Goal: Task Accomplishment & Management: Manage account settings

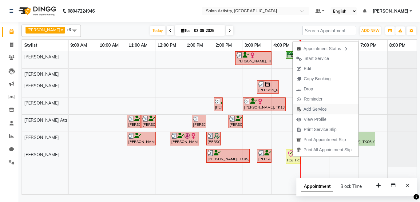
click at [315, 111] on span "Add Service" at bounding box center [315, 109] width 23 height 6
select select "79863"
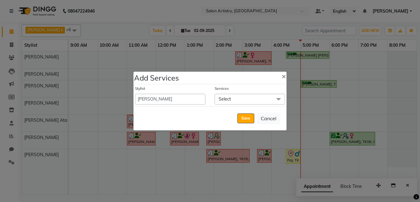
click at [232, 101] on span "Select" at bounding box center [250, 99] width 70 height 11
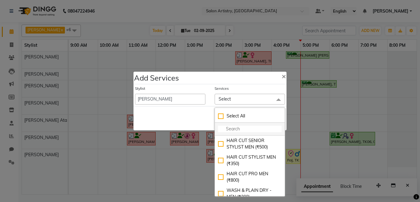
click at [230, 128] on input "multiselect-search" at bounding box center [250, 129] width 64 height 6
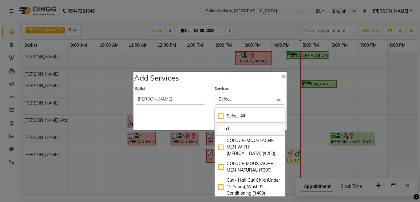
type input "c"
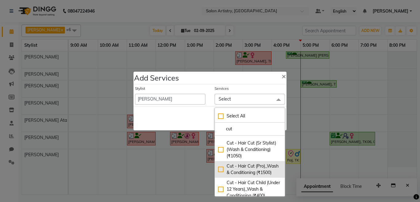
scroll to position [62, 0]
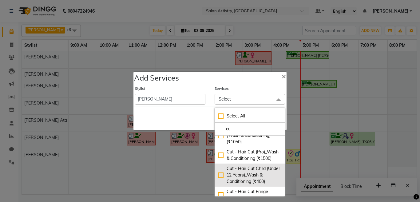
type input "c"
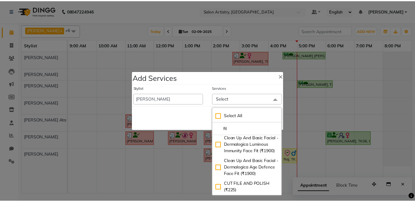
scroll to position [0, 0]
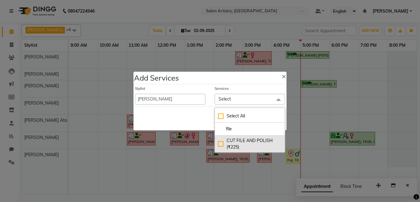
type input "file"
click at [220, 142] on div "CUT FILE AND POLISH (₹225)" at bounding box center [250, 144] width 64 height 13
checkbox input "true"
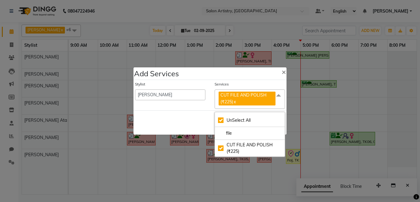
click at [174, 116] on div "Save Cancel" at bounding box center [210, 122] width 153 height 24
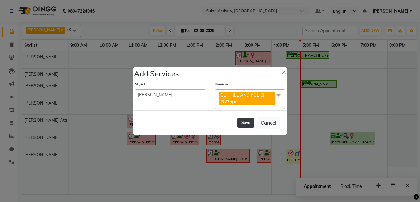
click at [243, 122] on button "Save" at bounding box center [246, 123] width 17 height 10
select select "79884"
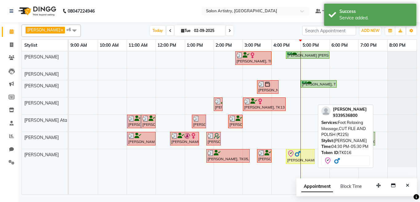
click at [297, 157] on img at bounding box center [298, 154] width 6 height 6
select select "8"
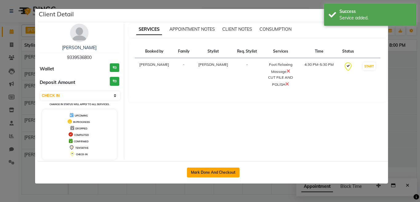
drag, startPoint x: 213, startPoint y: 170, endPoint x: 215, endPoint y: 173, distance: 3.5
click at [213, 170] on button "Mark Done And Checkout" at bounding box center [213, 173] width 53 height 10
select select "service"
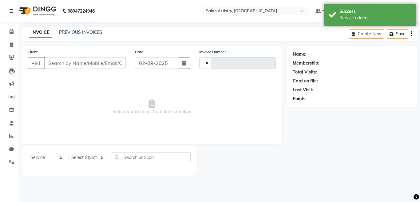
type input "2263"
select select "8285"
select select "79865"
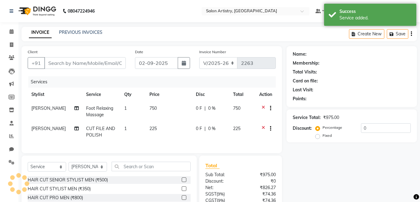
type input "9339536800"
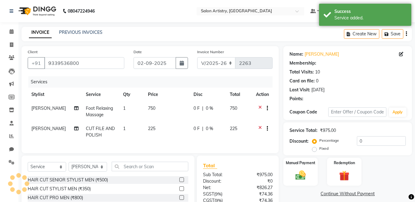
select select "1: Object"
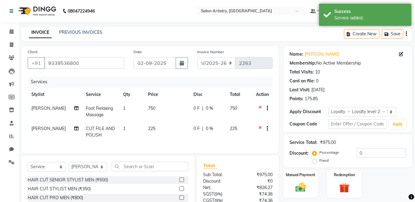
click at [210, 128] on span "0 %" at bounding box center [209, 129] width 7 height 6
select select "79863"
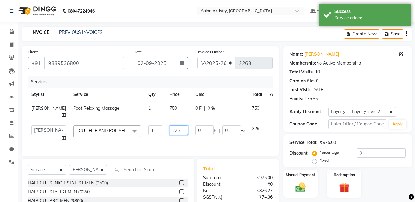
click at [170, 128] on input "225" at bounding box center [179, 131] width 18 height 10
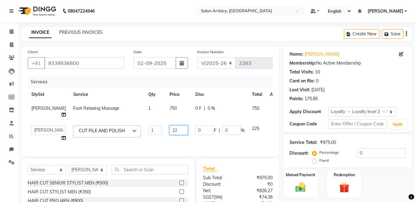
type input "2"
type input "160"
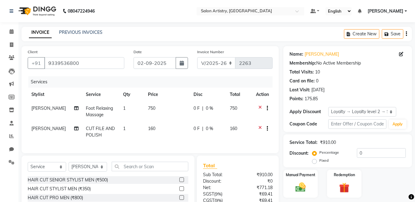
click at [249, 34] on div "INVOICE PREVIOUS INVOICES Create New Save" at bounding box center [217, 34] width 390 height 14
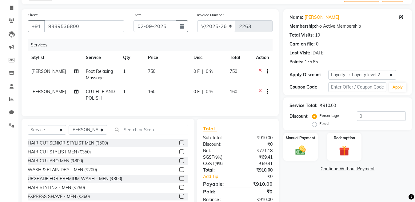
scroll to position [59, 0]
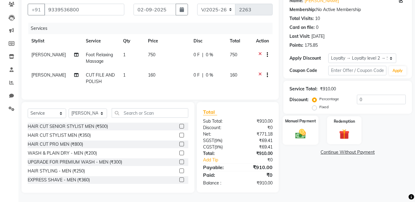
click at [302, 128] on img at bounding box center [300, 134] width 17 height 12
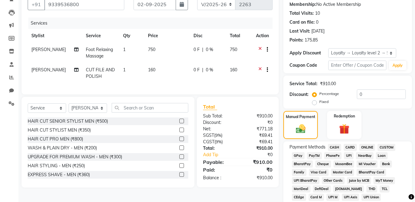
click at [299, 154] on span "GPay" at bounding box center [298, 155] width 13 height 7
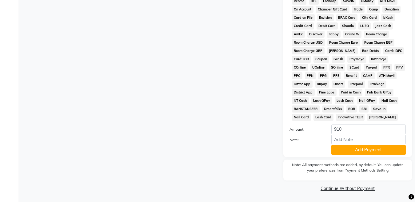
scroll to position [280, 0]
click at [344, 150] on button "Add Payment" at bounding box center [368, 150] width 74 height 10
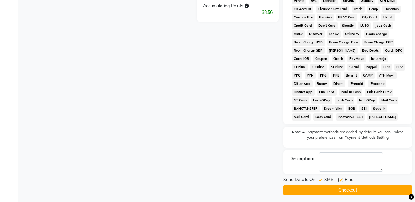
click at [346, 192] on button "Checkout" at bounding box center [347, 191] width 129 height 10
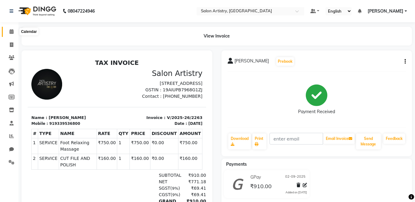
click at [10, 30] on icon at bounding box center [12, 31] width 4 height 5
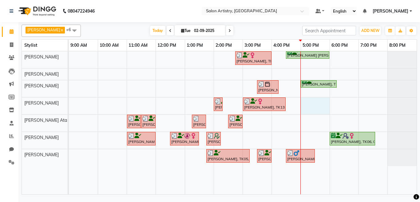
click at [316, 104] on div "Gaurika Jain, TK07, 02:45 PM-04:00 PM, Oil Massage - Bio Scalp Shots (Hair Fall…" at bounding box center [243, 122] width 348 height 143
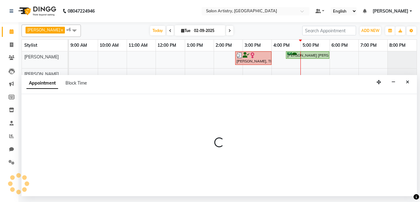
select select "79865"
select select "tentative"
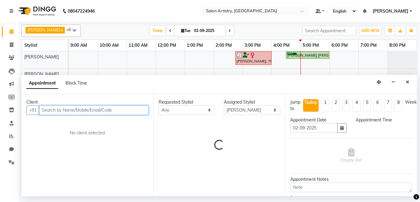
select select "1020"
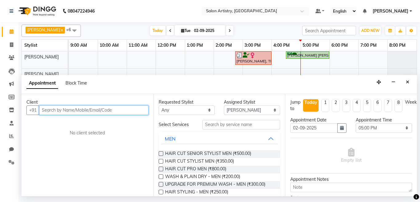
click at [61, 109] on input "text" at bounding box center [94, 111] width 110 height 10
type input "7898864065"
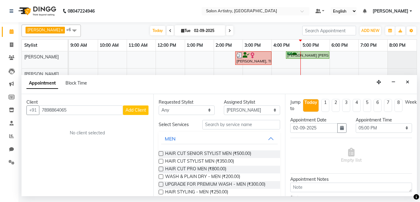
click at [130, 110] on span "Add Client" at bounding box center [136, 110] width 21 height 6
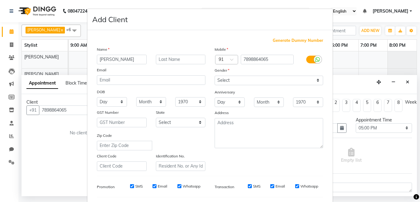
type input "Ayesha"
type input "Yusuf"
click at [229, 82] on select "Select Male Female Other Prefer Not To Say" at bounding box center [269, 81] width 109 height 10
select select "female"
click at [215, 76] on select "Select Male Female Other Prefer Not To Say" at bounding box center [269, 81] width 109 height 10
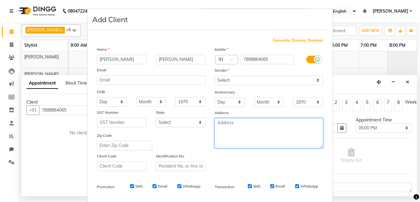
click at [251, 127] on textarea at bounding box center [269, 133] width 109 height 30
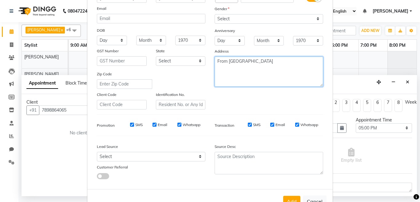
type textarea "From Chandigarh"
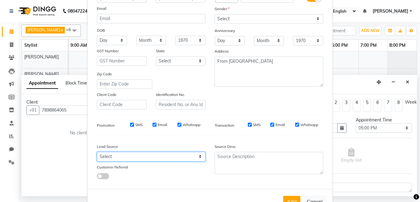
click at [124, 158] on select "Select Walk-in Referral Internet Friend Word of Mouth Advertisement Facebook Ju…" at bounding box center [151, 157] width 109 height 10
select select "54620"
click at [97, 152] on select "Select Walk-in Referral Internet Friend Word of Mouth Advertisement Facebook Ju…" at bounding box center [151, 157] width 109 height 10
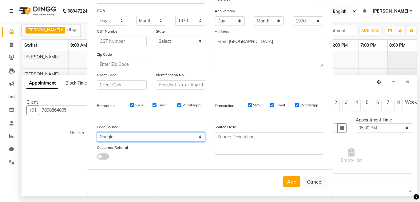
scroll to position [82, 0]
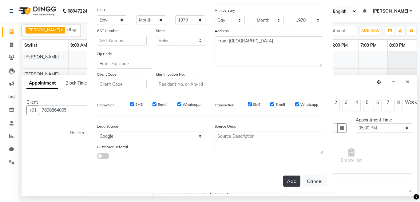
click at [287, 181] on button "Add" at bounding box center [291, 181] width 17 height 11
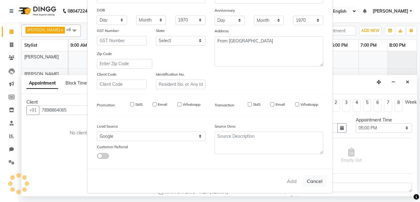
select select
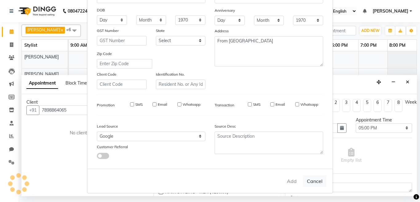
select select
checkbox input "false"
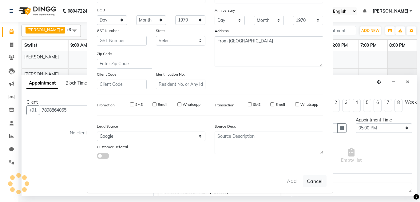
checkbox input "false"
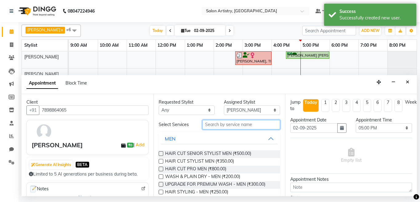
click at [219, 122] on input "text" at bounding box center [241, 125] width 78 height 10
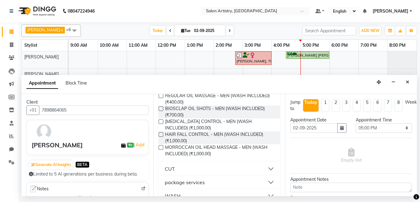
scroll to position [92, 0]
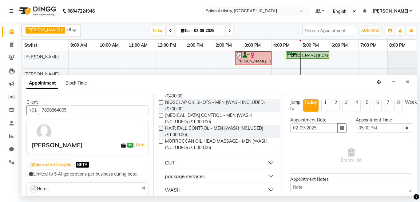
type input "wash"
click at [192, 188] on button "WASH" at bounding box center [219, 189] width 117 height 11
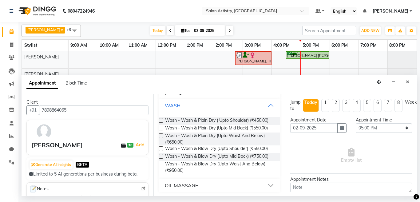
scroll to position [178, 0]
click at [161, 128] on label at bounding box center [161, 127] width 5 height 5
click at [161, 128] on input "checkbox" at bounding box center [161, 128] width 4 height 4
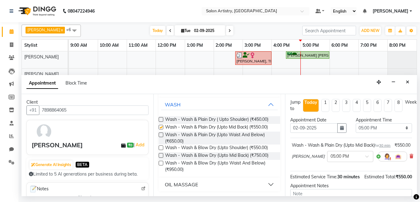
checkbox input "false"
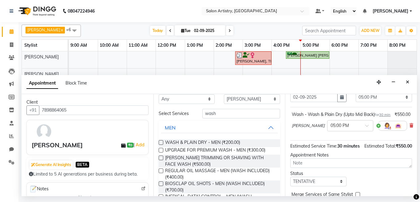
scroll to position [0, 0]
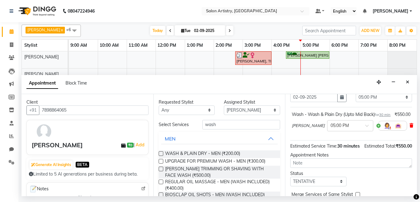
click at [410, 128] on icon at bounding box center [412, 125] width 4 height 4
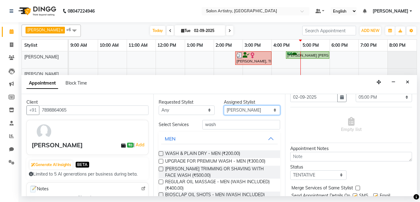
click at [239, 110] on select "Select Anupriya Ghosh Iqbal Ahmed Irshad Khan Mannu Kumar Gupta Mekhla Bhattach…" at bounding box center [252, 111] width 56 height 10
select select "79859"
click at [224, 106] on select "Select Anupriya Ghosh Iqbal Ahmed Irshad Khan Mannu Kumar Gupta Mekhla Bhattach…" at bounding box center [252, 111] width 56 height 10
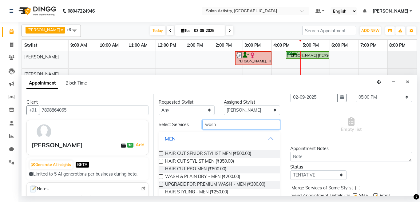
click at [226, 125] on input "wash" at bounding box center [241, 125] width 78 height 10
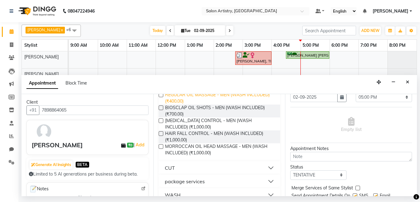
scroll to position [92, 0]
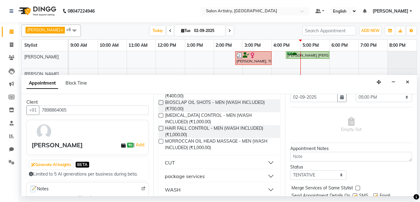
type input "wash"
click at [189, 185] on button "WASH" at bounding box center [219, 189] width 117 height 11
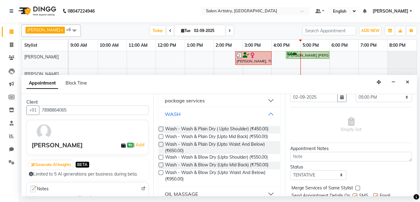
scroll to position [178, 0]
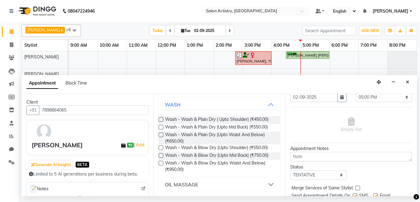
click at [162, 127] on label at bounding box center [161, 127] width 5 height 5
click at [162, 127] on input "checkbox" at bounding box center [161, 128] width 4 height 4
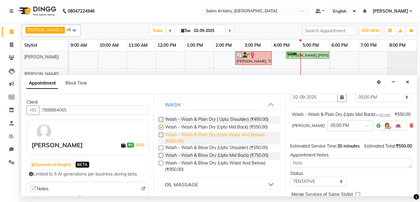
checkbox input "false"
click at [335, 129] on input "text" at bounding box center [344, 125] width 27 height 6
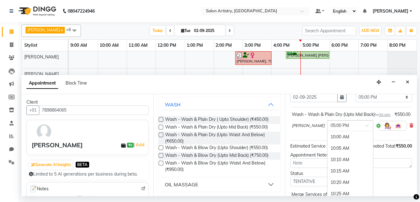
scroll to position [975, 0]
click at [328, 177] on div "05:15 PM" at bounding box center [351, 171] width 46 height 11
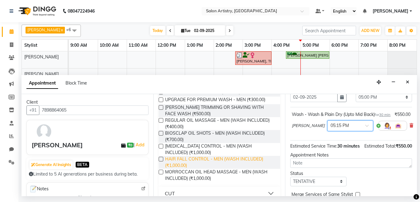
scroll to position [0, 0]
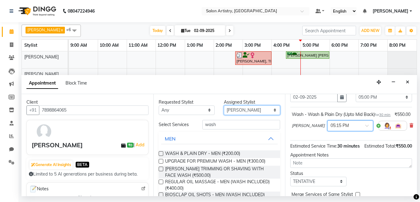
click at [235, 111] on select "Select Anupriya Ghosh Iqbal Ahmed Irshad Khan Mannu Kumar Gupta Mekhla Bhattach…" at bounding box center [252, 111] width 56 height 10
select select "79865"
click at [224, 106] on select "Select Anupriya Ghosh Iqbal Ahmed Irshad Khan Mannu Kumar Gupta Mekhla Bhattach…" at bounding box center [252, 111] width 56 height 10
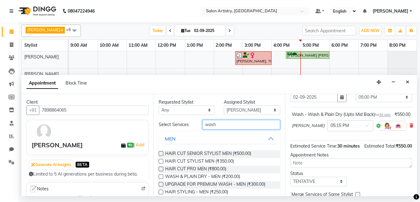
click at [227, 124] on input "wash" at bounding box center [241, 125] width 78 height 10
type input "w"
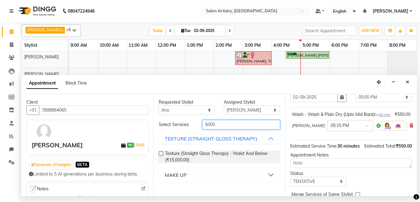
type input "5000"
click at [195, 175] on button "MAKE UP" at bounding box center [219, 175] width 117 height 11
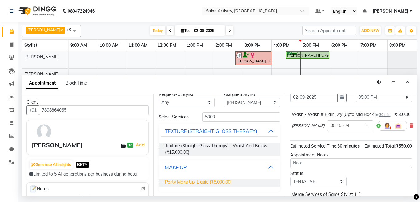
scroll to position [8, 0]
click at [161, 181] on label at bounding box center [161, 182] width 5 height 5
click at [161, 181] on input "checkbox" at bounding box center [161, 183] width 4 height 4
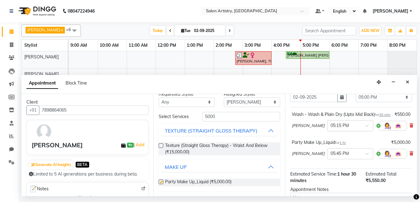
checkbox input "false"
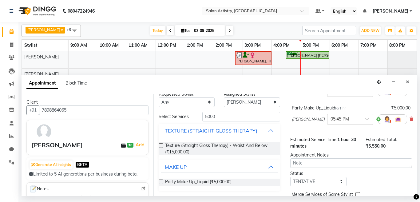
scroll to position [92, 0]
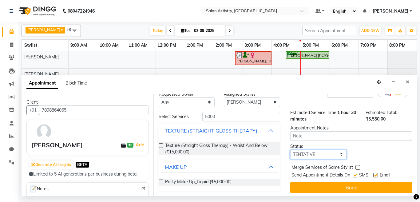
click at [317, 159] on select "Select TENTATIVE CONFIRM CHECK-IN UPCOMING" at bounding box center [318, 155] width 56 height 10
select select "check-in"
click at [290, 157] on select "Select TENTATIVE CONFIRM CHECK-IN UPCOMING" at bounding box center [318, 155] width 56 height 10
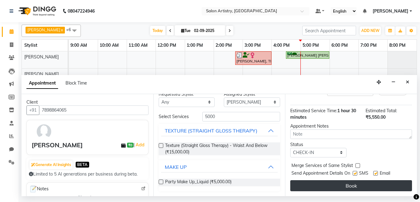
click at [322, 182] on button "Book" at bounding box center [351, 185] width 122 height 11
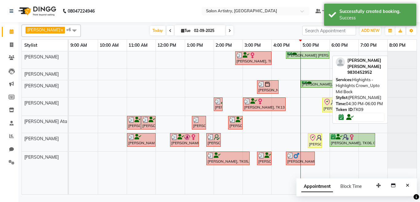
click at [301, 55] on div "Moumita Dey Roy, TK09, 04:30 PM-06:00 PM, Highights - Highlights Crown_Upto Mid…" at bounding box center [308, 55] width 42 height 6
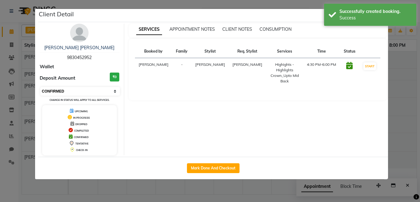
click at [61, 88] on select "Select IN SERVICE CONFIRMED TENTATIVE CHECK IN MARK DONE DROPPED UPCOMING" at bounding box center [80, 91] width 80 height 9
select select "8"
click at [40, 87] on select "Select IN SERVICE CONFIRMED TENTATIVE CHECK IN MARK DONE DROPPED UPCOMING" at bounding box center [80, 91] width 80 height 9
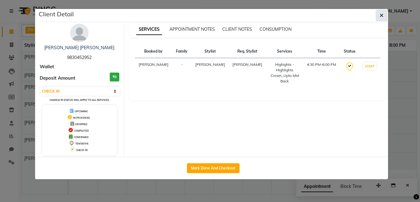
click at [384, 16] on button "button" at bounding box center [382, 16] width 12 height 12
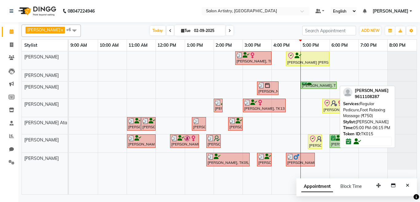
click at [310, 85] on div "[PERSON_NAME], TK15, 05:00 PM-06:15 PM, Regular Pedicure,Foot Relaxing Massage …" at bounding box center [319, 85] width 35 height 6
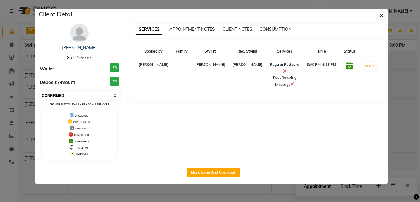
drag, startPoint x: 65, startPoint y: 97, endPoint x: 65, endPoint y: 100, distance: 3.1
click at [65, 98] on select "Select IN SERVICE CONFIRMED TENTATIVE CHECK IN MARK DONE DROPPED UPCOMING" at bounding box center [80, 95] width 80 height 9
select select "8"
click at [40, 91] on select "Select IN SERVICE CONFIRMED TENTATIVE CHECK IN MARK DONE DROPPED UPCOMING" at bounding box center [80, 95] width 80 height 9
click at [383, 14] on icon "button" at bounding box center [382, 15] width 4 height 5
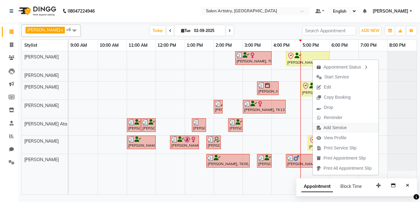
click at [330, 129] on span "Add Service" at bounding box center [335, 128] width 23 height 6
select select "79861"
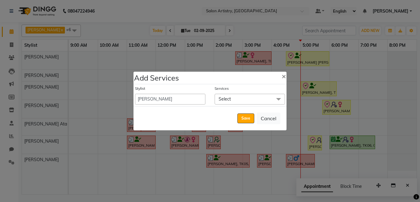
click at [232, 101] on span "Select" at bounding box center [250, 99] width 70 height 11
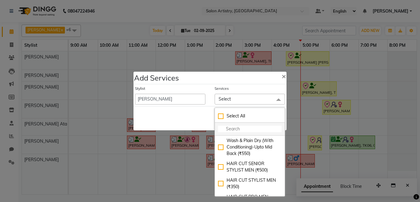
click at [236, 127] on input "multiselect-search" at bounding box center [250, 129] width 64 height 6
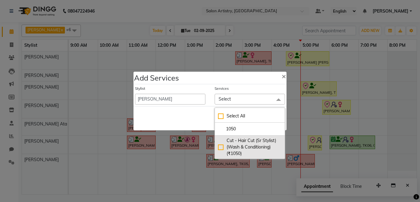
type input "1050"
click at [220, 147] on div "Cut - Hair Cut (Sr Stylist) (Wash & Conditioning) (₹1050)" at bounding box center [250, 147] width 64 height 19
checkbox input "true"
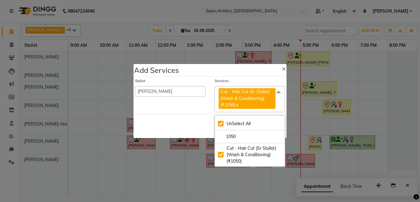
drag, startPoint x: 186, startPoint y: 114, endPoint x: 224, endPoint y: 124, distance: 39.3
click at [189, 116] on div "Save Cancel" at bounding box center [210, 126] width 153 height 24
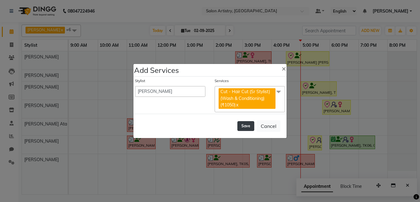
click at [242, 124] on button "Save" at bounding box center [246, 126] width 17 height 10
select select "79884"
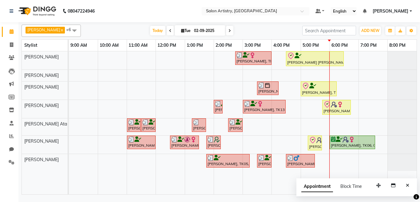
click at [316, 124] on div "Gaurika Jain, TK07, 02:45 PM-04:00 PM, Oil Massage - Bio Scalp Shots (Hair Fall…" at bounding box center [243, 122] width 348 height 143
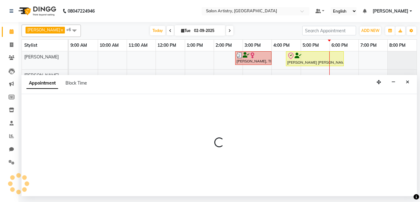
select select "79858"
select select "tentative"
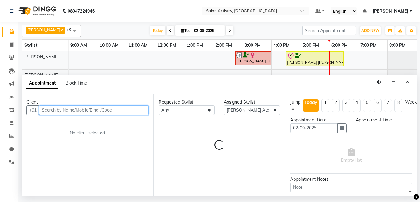
select select "1020"
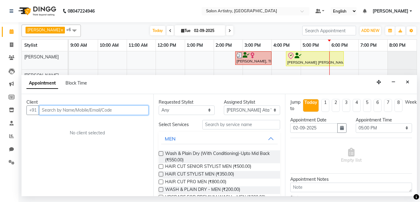
click at [90, 109] on input "text" at bounding box center [94, 111] width 110 height 10
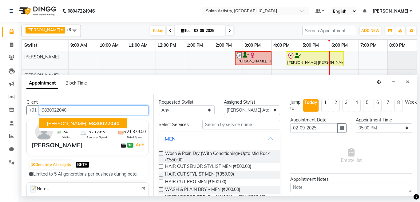
click at [90, 123] on span "9830022040" at bounding box center [104, 123] width 31 height 6
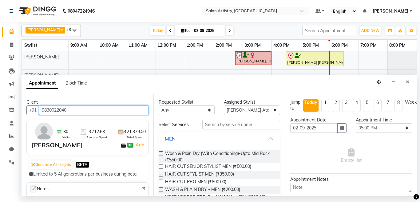
type input "9830022040"
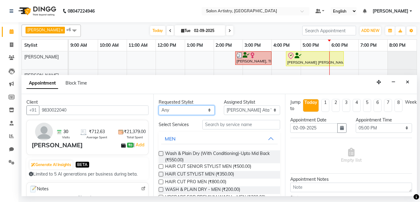
click at [166, 110] on select "Any Anupriya Ghosh Iqbal Ahmed Irshad Khan Mannu Kumar Gupta Mekhla Bhattachary…" at bounding box center [187, 111] width 56 height 10
select select "79858"
click at [159, 106] on select "Any Anupriya Ghosh Iqbal Ahmed Irshad Khan Mannu Kumar Gupta Mekhla Bhattachary…" at bounding box center [187, 111] width 56 height 10
click at [162, 167] on label at bounding box center [161, 166] width 5 height 5
click at [162, 167] on input "checkbox" at bounding box center [161, 167] width 4 height 4
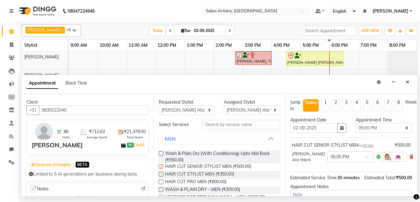
checkbox input "false"
click at [339, 157] on input "text" at bounding box center [344, 156] width 27 height 6
click at [333, 178] on div "05:30 PM" at bounding box center [351, 174] width 46 height 11
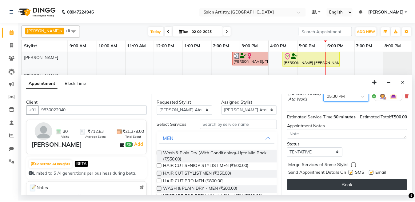
scroll to position [72, 0]
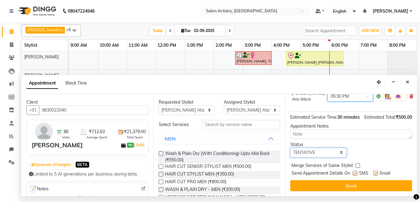
drag, startPoint x: 314, startPoint y: 148, endPoint x: 314, endPoint y: 152, distance: 4.3
click at [314, 148] on select "Select TENTATIVE CONFIRM CHECK-IN UPCOMING" at bounding box center [318, 153] width 56 height 10
select select "check-in"
click at [290, 148] on select "Select TENTATIVE CONFIRM CHECK-IN UPCOMING" at bounding box center [318, 153] width 56 height 10
click at [310, 180] on button "Book" at bounding box center [351, 185] width 122 height 11
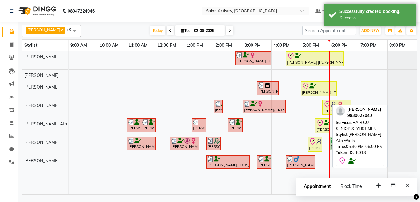
click at [321, 129] on div "[PERSON_NAME], TK18, 05:30 PM-06:00 PM, HAIR CUT SENIOR STYLIST MEN" at bounding box center [322, 125] width 13 height 13
select select "8"
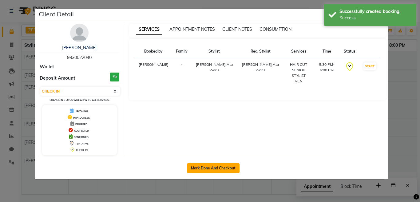
click at [222, 166] on button "Mark Done And Checkout" at bounding box center [213, 168] width 53 height 10
select select "service"
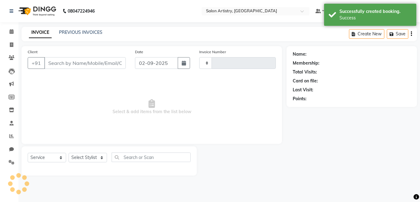
type input "2264"
select select "8285"
select select "79865"
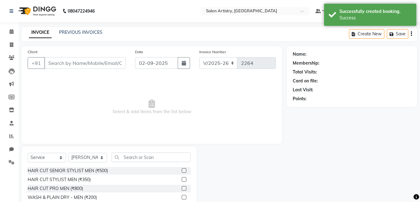
type input "9830022040"
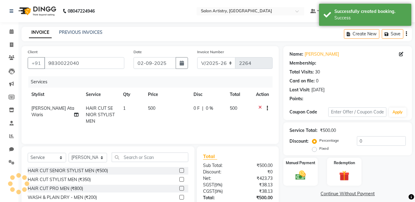
select select "1: Object"
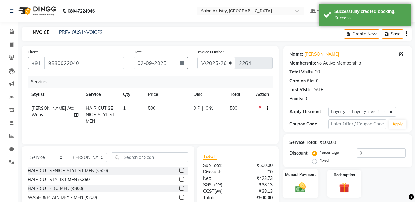
click at [300, 185] on img at bounding box center [300, 187] width 17 height 12
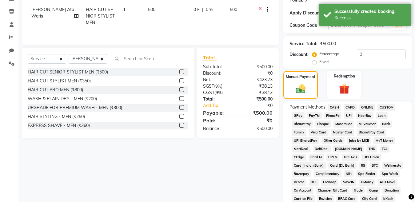
scroll to position [123, 0]
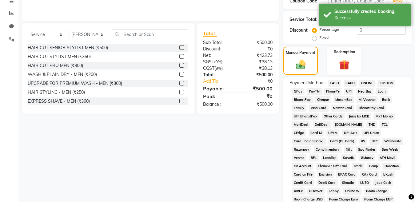
click at [334, 83] on span "CASH" at bounding box center [334, 83] width 13 height 7
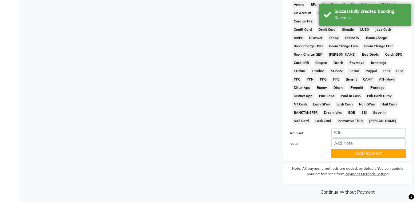
scroll to position [280, 0]
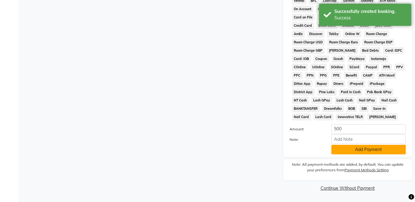
click at [345, 147] on button "Add Payment" at bounding box center [368, 150] width 74 height 10
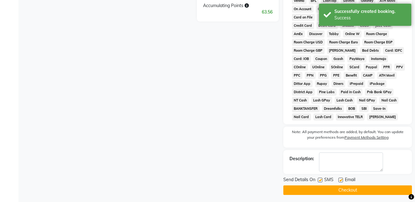
click at [337, 190] on button "Checkout" at bounding box center [347, 191] width 129 height 10
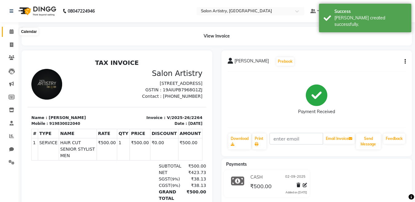
click at [11, 32] on icon at bounding box center [12, 31] width 4 height 5
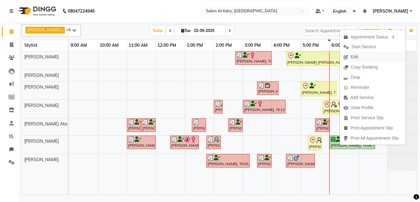
click at [357, 54] on span "Edit" at bounding box center [351, 57] width 22 height 10
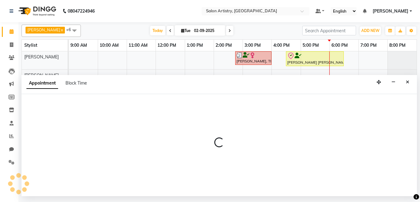
select select "confirm booking"
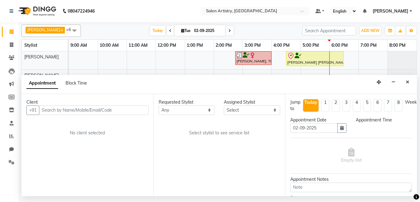
select select "79859"
select select "1080"
select select "4168"
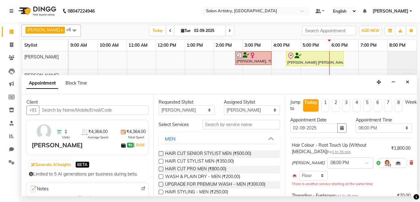
select select "4168"
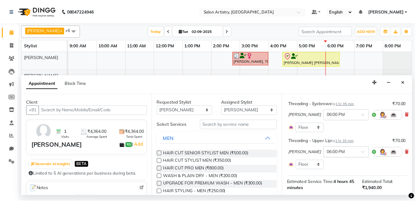
scroll to position [92, 0]
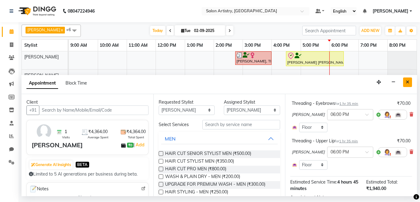
click at [408, 83] on icon "Close" at bounding box center [407, 82] width 3 height 4
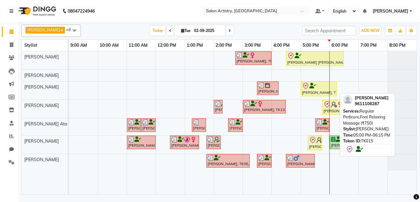
click at [308, 91] on div "[PERSON_NAME], TK15, 05:00 PM-06:15 PM, Regular Pedicure,Foot Relaxing Massage …" at bounding box center [319, 88] width 35 height 13
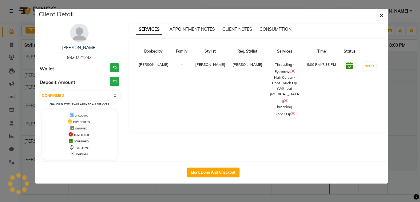
select select "8"
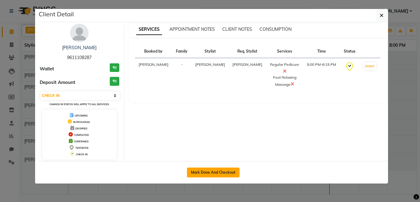
click at [210, 172] on button "Mark Done And Checkout" at bounding box center [213, 173] width 53 height 10
select select "service"
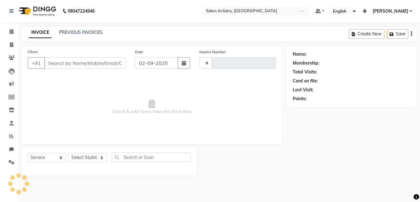
type input "2265"
select select "8285"
select select "79865"
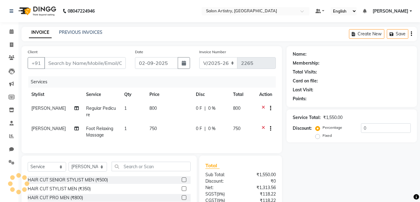
type input "9611108287"
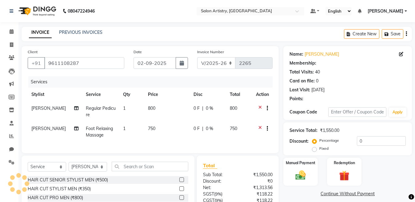
select select "1: Object"
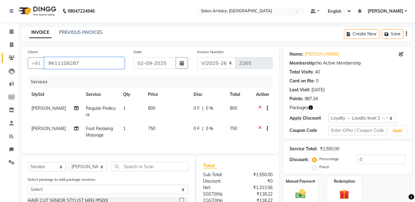
drag, startPoint x: 87, startPoint y: 64, endPoint x: 9, endPoint y: 62, distance: 78.2
click at [9, 62] on app-home "08047224946 Select Location × Salon Artistry, Middleton Street Default Panel My…" at bounding box center [207, 138] width 415 height 276
drag, startPoint x: 340, startPoint y: 188, endPoint x: 345, endPoint y: 182, distance: 6.8
click at [341, 188] on img at bounding box center [344, 194] width 17 height 13
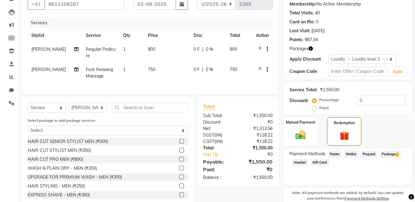
scroll to position [87, 0]
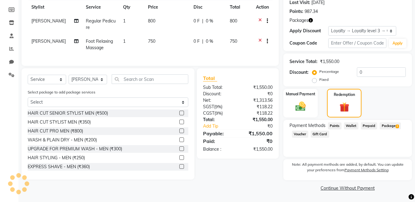
click at [388, 125] on span "Package 2" at bounding box center [390, 125] width 21 height 7
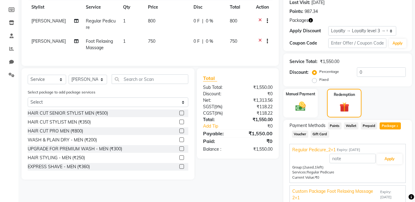
scroll to position [118, 0]
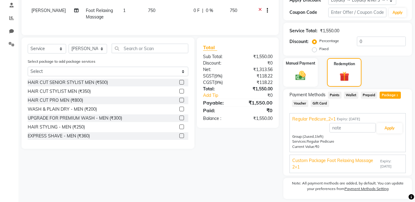
click at [381, 163] on span "Expiry: 14-01-2026" at bounding box center [391, 164] width 23 height 10
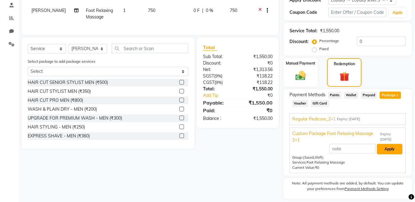
click at [389, 150] on button "Apply" at bounding box center [390, 149] width 26 height 10
type input "Custom Package Foot Relaxing Massage 2+1"
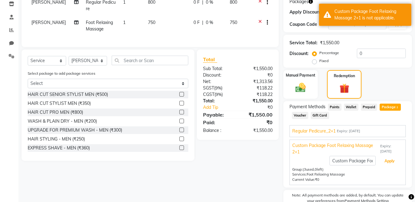
scroll to position [0, 0]
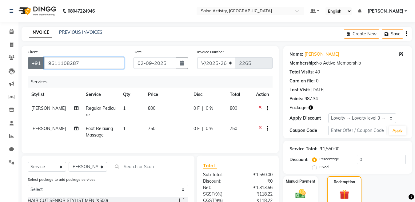
drag, startPoint x: 82, startPoint y: 63, endPoint x: 35, endPoint y: 66, distance: 47.5
click at [35, 66] on div "+91 9611108287" at bounding box center [76, 63] width 97 height 12
click at [10, 43] on icon at bounding box center [11, 44] width 3 height 5
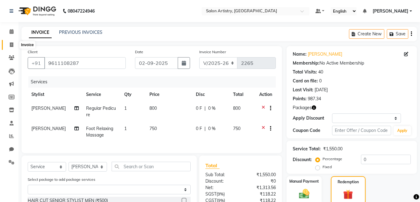
select select "8285"
select select "service"
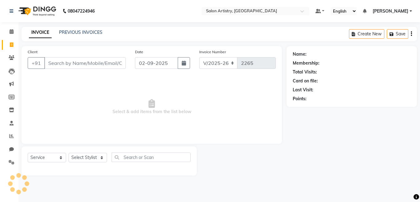
select select "79865"
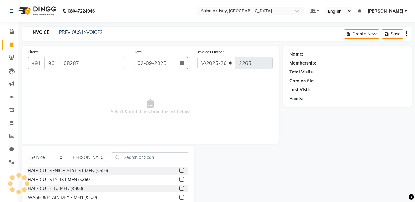
type input "9611108287"
select select "1: Object"
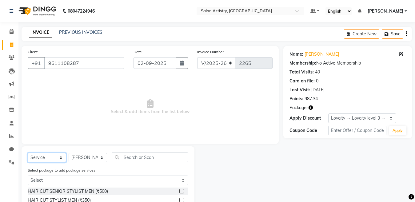
click at [49, 160] on select "Select Service Product Membership Package Voucher Prepaid Gift Card" at bounding box center [47, 158] width 38 height 10
select select "package"
click at [28, 153] on select "Select Service Product Membership Package Voucher Prepaid Gift Card" at bounding box center [47, 158] width 38 height 10
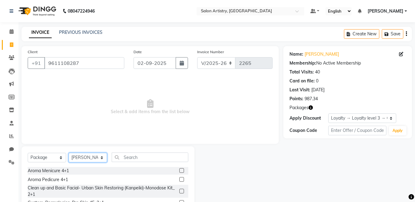
click at [87, 156] on select "Select Stylist Admin Anupriya Ghosh Iqbal Ahmed Irshad Khan Mannu Kumar Gupta M…" at bounding box center [88, 158] width 38 height 10
select select "79862"
click at [69, 153] on select "Select Stylist Admin Anupriya Ghosh Iqbal Ahmed Irshad Khan Mannu Kumar Gupta M…" at bounding box center [88, 158] width 38 height 10
click at [136, 158] on input "text" at bounding box center [150, 158] width 77 height 10
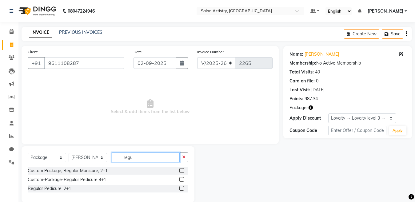
type input "regu"
click at [182, 187] on label at bounding box center [181, 188] width 5 height 5
click at [182, 187] on input "checkbox" at bounding box center [181, 189] width 4 height 4
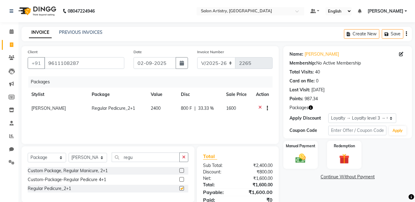
checkbox input "false"
click at [144, 160] on input "regu" at bounding box center [146, 158] width 68 height 10
type input "r"
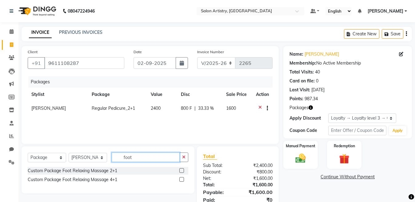
type input "foot"
click at [182, 170] on label at bounding box center [181, 170] width 5 height 5
click at [182, 170] on input "checkbox" at bounding box center [181, 171] width 4 height 4
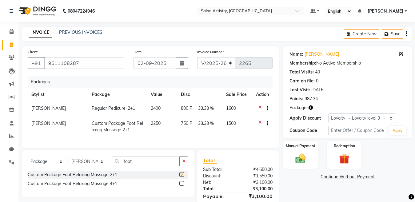
checkbox input "false"
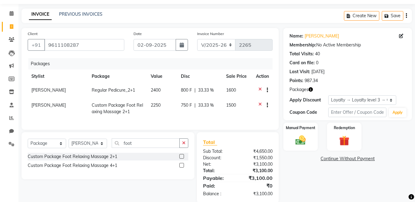
scroll to position [34, 0]
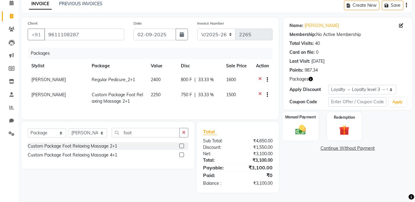
click at [302, 126] on img at bounding box center [300, 130] width 17 height 12
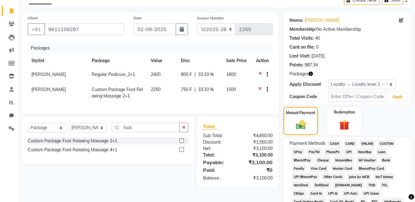
click at [349, 145] on span "CARD" at bounding box center [350, 143] width 13 height 7
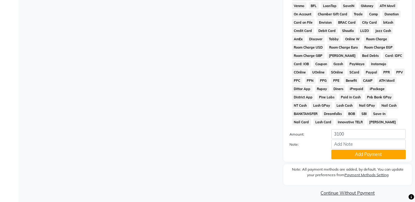
scroll to position [251, 0]
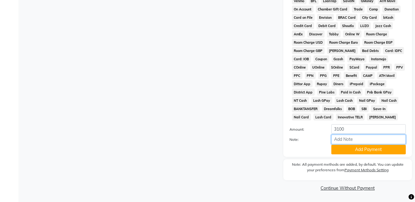
click at [347, 138] on input "Note:" at bounding box center [368, 140] width 74 height 10
type input "1001"
click at [347, 151] on button "Add Payment" at bounding box center [368, 150] width 74 height 10
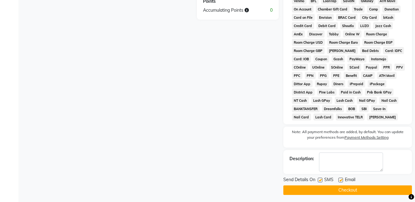
click at [338, 190] on button "Checkout" at bounding box center [347, 191] width 129 height 10
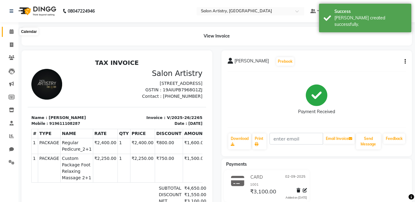
click at [10, 30] on icon at bounding box center [12, 31] width 4 height 5
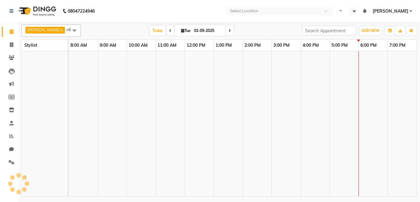
select select "en"
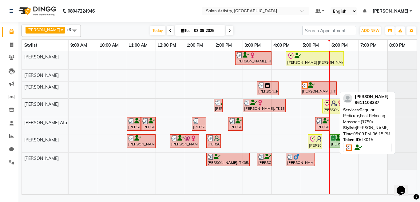
click at [317, 88] on div "[PERSON_NAME], TK15, 05:00 PM-06:15 PM, Regular Pedicure,Foot Relaxing Massage …" at bounding box center [319, 88] width 35 height 12
select select "3"
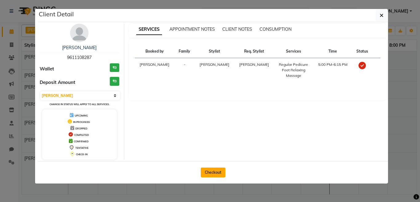
click at [215, 175] on button "Checkout" at bounding box center [213, 173] width 25 height 10
select select "service"
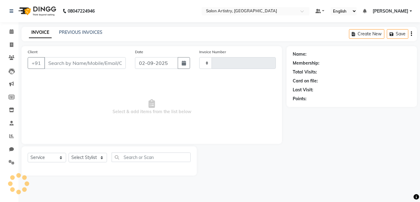
type input "2266"
select select "8285"
select select "79865"
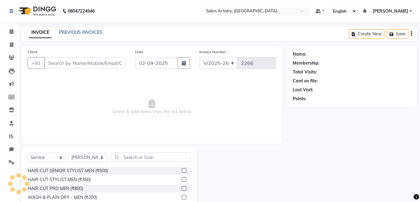
type input "9611108287"
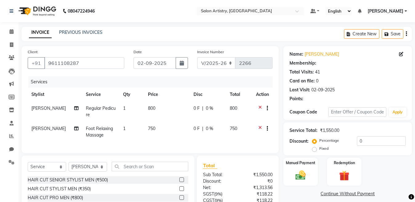
select select "1: Object"
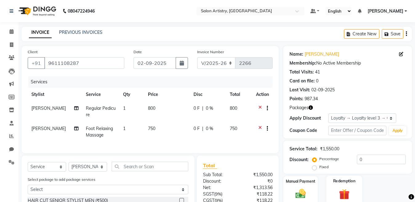
click at [345, 190] on img at bounding box center [344, 194] width 17 height 13
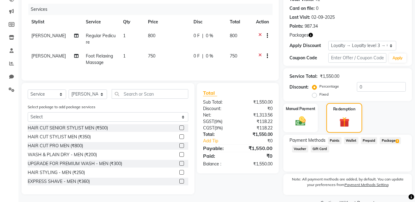
scroll to position [87, 0]
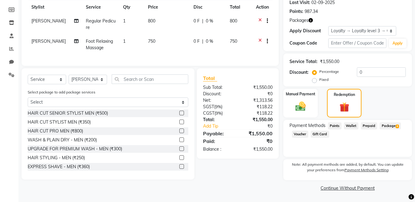
click at [387, 126] on span "Package 4" at bounding box center [390, 125] width 21 height 7
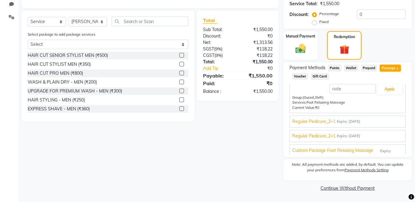
scroll to position [23, 0]
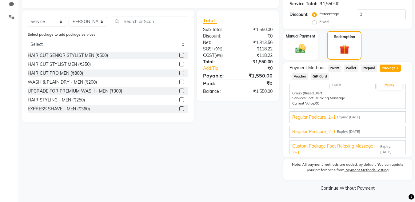
click at [382, 132] on div "Regular Pedicure_2+1 Expiry: 18-07-2026" at bounding box center [347, 132] width 111 height 6
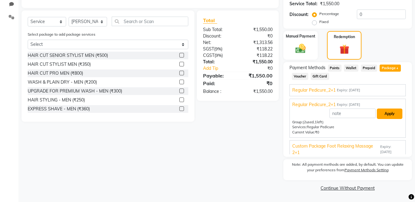
click at [383, 114] on button "Apply" at bounding box center [390, 114] width 26 height 10
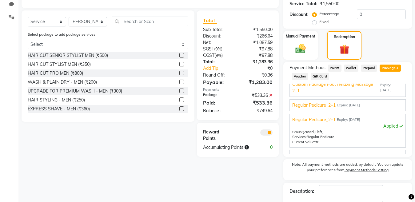
scroll to position [0, 0]
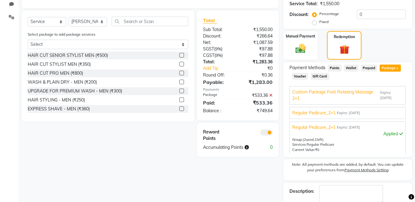
click at [380, 97] on span "Expiry: 01-03-2026" at bounding box center [391, 95] width 23 height 10
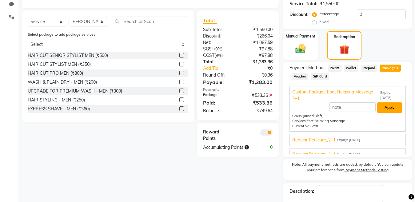
click at [386, 106] on button "Apply" at bounding box center [390, 107] width 26 height 10
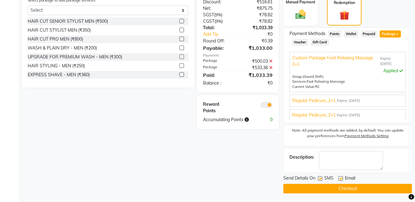
scroll to position [180, 0]
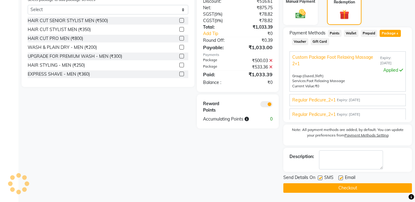
click at [330, 187] on button "Checkout" at bounding box center [347, 188] width 129 height 10
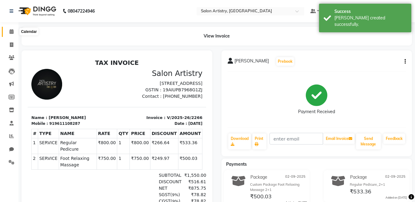
click at [11, 32] on icon at bounding box center [12, 31] width 4 height 5
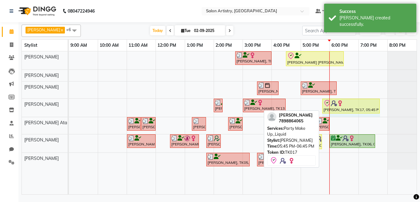
drag, startPoint x: 350, startPoint y: 106, endPoint x: 372, endPoint y: 107, distance: 21.5
click at [69, 107] on div "Asha Agarwal, TK12, 02:00 PM-02:10 PM, Threading - Eyebrows Sarika Mohanty, TK1…" at bounding box center [69, 108] width 0 height 18
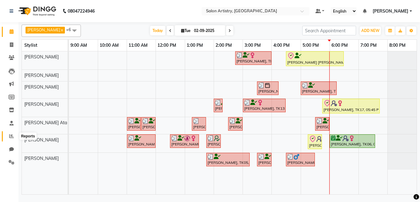
click at [12, 135] on icon at bounding box center [11, 136] width 5 height 5
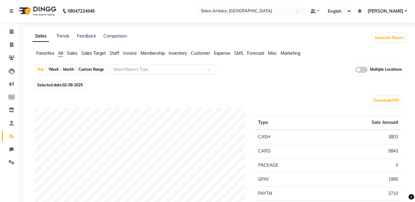
click at [124, 70] on input "text" at bounding box center [156, 69] width 89 height 6
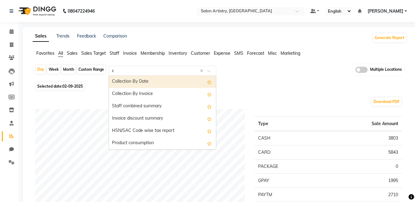
type input "co"
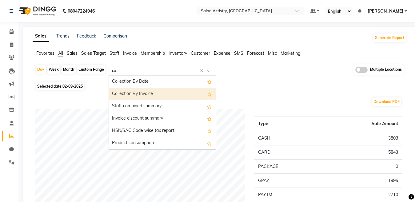
click at [126, 93] on div "Collection By Invoice" at bounding box center [162, 94] width 107 height 12
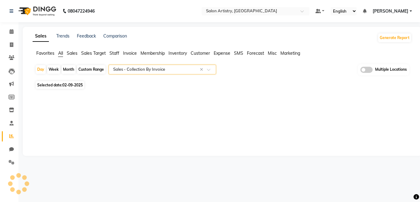
select select "full_report"
select select "csv"
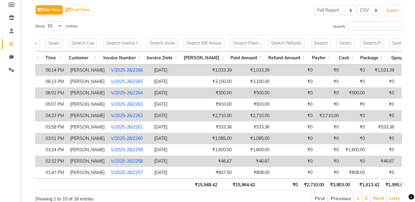
scroll to position [0, 53]
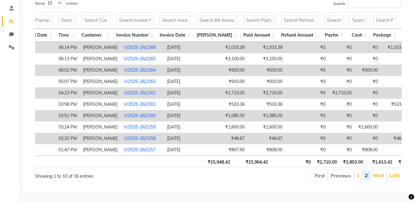
click at [366, 172] on link "2" at bounding box center [366, 175] width 3 height 6
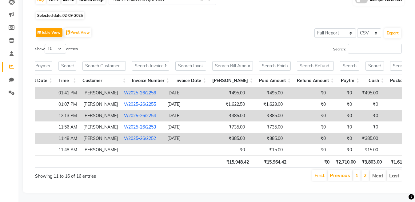
click at [203, 44] on div "Show 10 25 50 100 entries" at bounding box center [124, 50] width 179 height 12
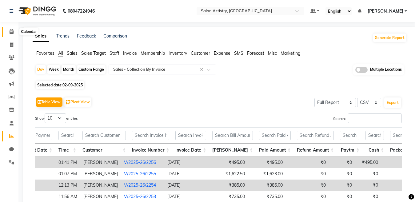
click at [10, 30] on icon at bounding box center [12, 31] width 4 height 5
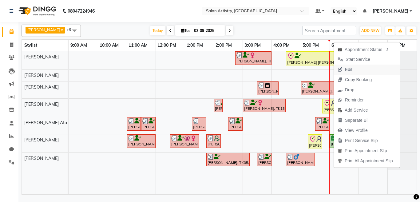
click at [352, 71] on span "Edit" at bounding box center [348, 69] width 7 height 6
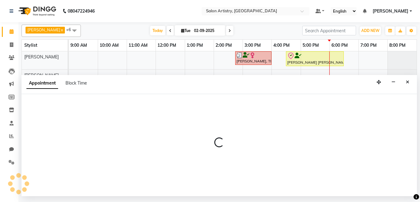
select select "check-in"
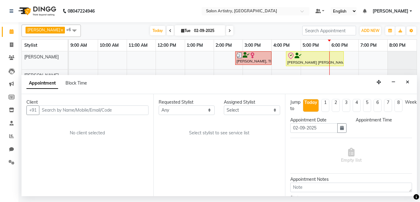
select select "79865"
select select "1035"
select select "4168"
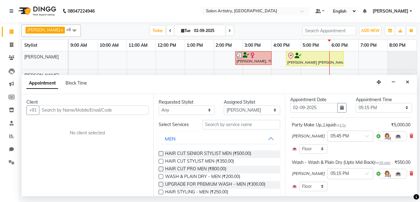
scroll to position [31, 0]
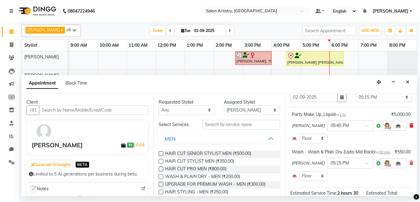
click at [410, 125] on icon at bounding box center [412, 125] width 4 height 4
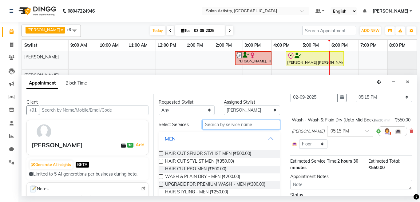
click at [224, 127] on input "text" at bounding box center [241, 125] width 78 height 10
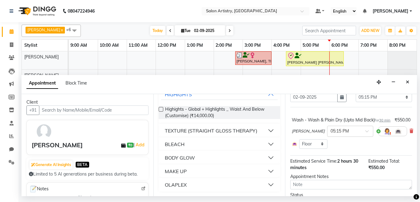
scroll to position [45, 0]
type input "4000"
click at [194, 170] on button "MAKE UP" at bounding box center [219, 171] width 117 height 11
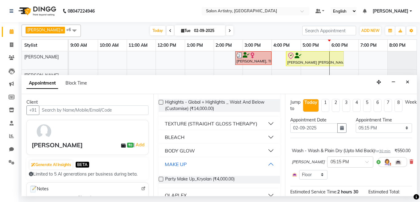
scroll to position [62, 0]
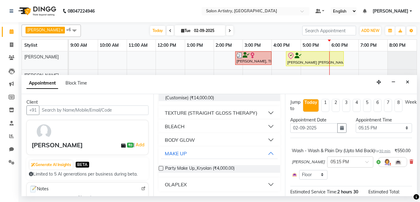
click at [162, 167] on label at bounding box center [161, 168] width 5 height 5
click at [162, 167] on input "checkbox" at bounding box center [161, 169] width 4 height 4
checkbox input "false"
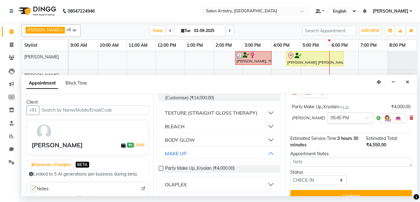
scroll to position [92, 0]
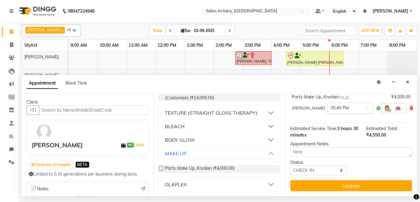
click at [346, 111] on input "text" at bounding box center [344, 108] width 27 height 6
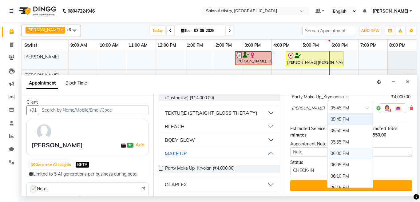
scroll to position [1040, 0]
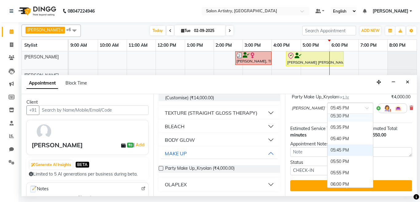
click at [335, 122] on div "05:30 PM" at bounding box center [351, 115] width 46 height 11
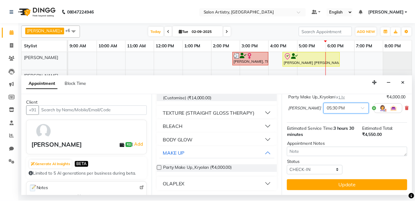
scroll to position [104, 0]
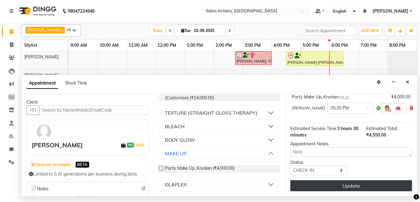
click at [323, 182] on button "Update" at bounding box center [351, 185] width 122 height 11
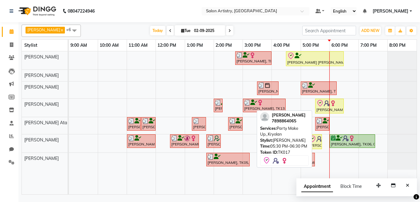
click at [323, 106] on icon at bounding box center [320, 103] width 7 height 7
select select "8"
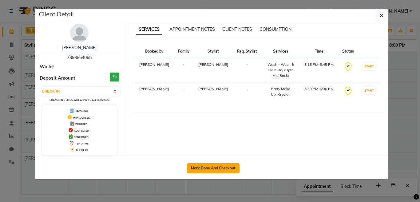
click at [222, 169] on button "Mark Done And Checkout" at bounding box center [213, 168] width 53 height 10
select select "service"
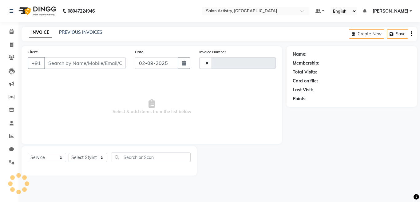
type input "2267"
select select "8285"
select select "79865"
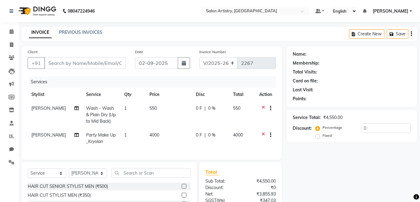
type input "7898864065"
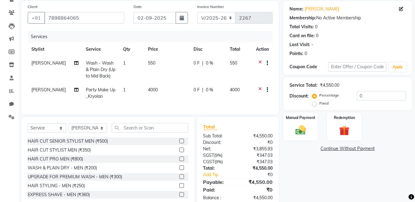
scroll to position [31, 0]
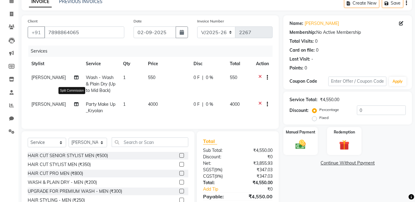
click at [74, 104] on icon at bounding box center [76, 104] width 4 height 4
select select "79865"
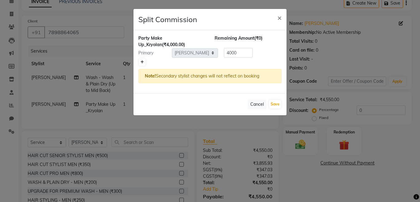
click at [143, 62] on icon at bounding box center [142, 62] width 3 height 4
type input "2000"
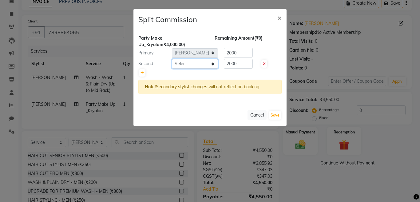
click at [189, 64] on select "Select Admin Anupriya Ghosh Iqbal Ahmed Irshad Khan Mannu Kumar Gupta Mekhla Bh…" at bounding box center [195, 64] width 46 height 10
select select "79859"
click at [172, 59] on select "Select Admin Anupriya Ghosh Iqbal Ahmed Irshad Khan Mannu Kumar Gupta Mekhla Bh…" at bounding box center [195, 64] width 46 height 10
click at [239, 62] on input "2000" at bounding box center [238, 64] width 29 height 10
type input "2"
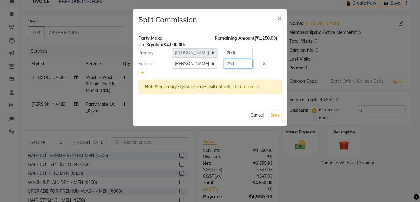
type input "750"
click at [241, 52] on input "2000" at bounding box center [238, 53] width 29 height 10
type input "2"
click at [141, 72] on icon at bounding box center [142, 73] width 3 height 4
type input "1333.33"
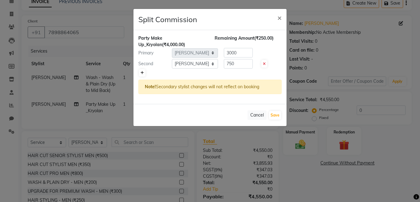
type input "1333.33"
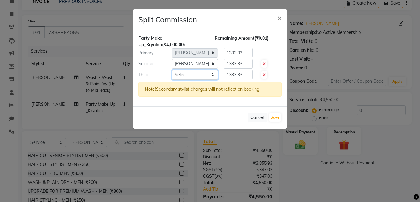
click at [195, 75] on select "Select Admin Anupriya Ghosh Iqbal Ahmed Irshad Khan Mannu Kumar Gupta Mekhla Bh…" at bounding box center [195, 75] width 46 height 10
select select "79863"
click at [172, 70] on select "Select Admin Anupriya Ghosh Iqbal Ahmed Irshad Khan Mannu Kumar Gupta Mekhla Bh…" at bounding box center [195, 75] width 46 height 10
click at [245, 74] on input "1333.33" at bounding box center [238, 75] width 29 height 10
type input "1"
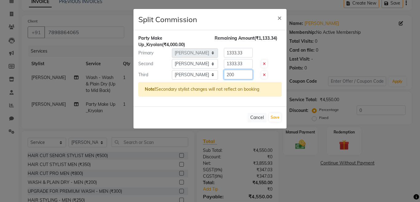
type input "200"
click at [245, 65] on input "1333.33" at bounding box center [238, 64] width 29 height 10
type input "1"
type input "750"
click at [244, 52] on input "1333.33" at bounding box center [238, 53] width 29 height 10
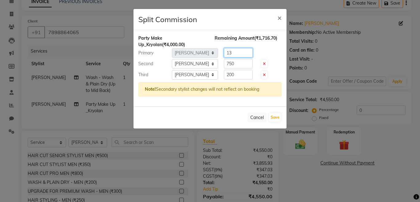
type input "1"
type input "3050"
click at [238, 30] on div "Party Make Up_Kryolan (₹4,000.00) Remaining Amount (₹0) Primary Select Admin An…" at bounding box center [210, 68] width 153 height 76
click at [276, 116] on button "Save" at bounding box center [275, 117] width 12 height 9
select select "Select"
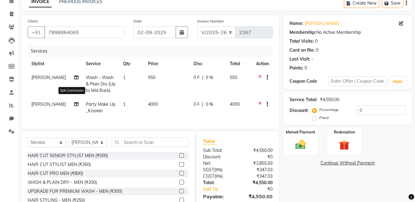
click at [74, 105] on icon at bounding box center [76, 104] width 4 height 4
select select "79865"
select select "79859"
select select "79863"
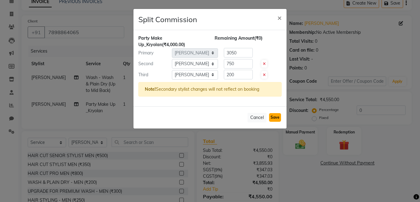
click at [276, 117] on button "Save" at bounding box center [275, 117] width 12 height 9
select select "Select"
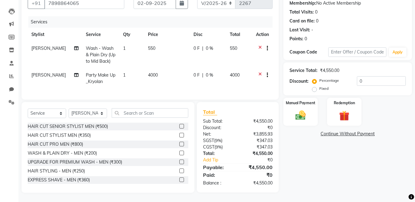
scroll to position [65, 0]
click at [305, 113] on img at bounding box center [300, 115] width 17 height 12
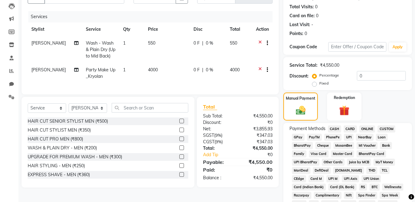
click at [298, 137] on span "GPay" at bounding box center [298, 137] width 13 height 7
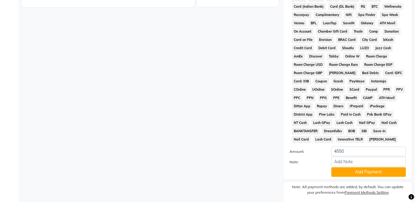
scroll to position [268, 0]
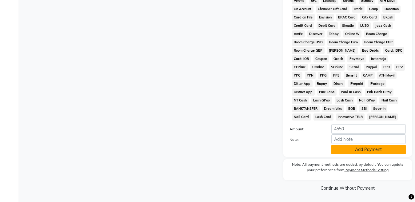
click at [352, 149] on button "Add Payment" at bounding box center [368, 150] width 74 height 10
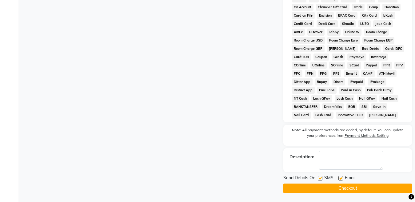
scroll to position [270, 0]
click at [337, 190] on button "Checkout" at bounding box center [347, 188] width 129 height 10
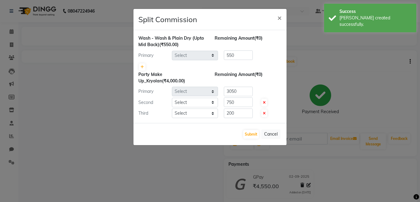
select select "79859"
select select "79865"
select select "79859"
select select "79863"
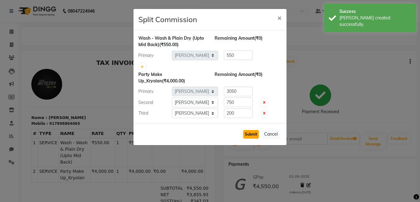
click at [254, 135] on button "Submit" at bounding box center [251, 134] width 16 height 9
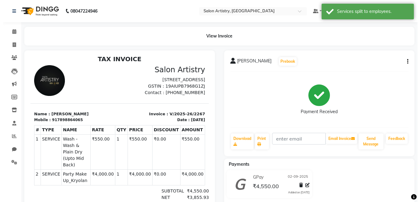
scroll to position [5, 0]
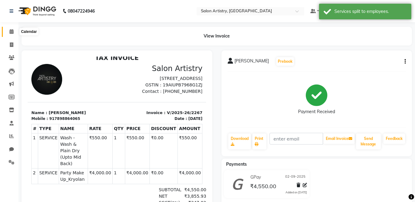
click at [9, 30] on span at bounding box center [11, 31] width 11 height 7
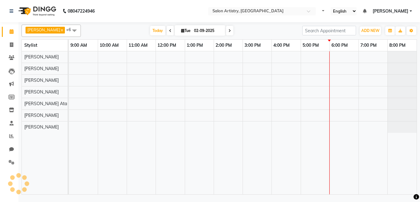
select select "en"
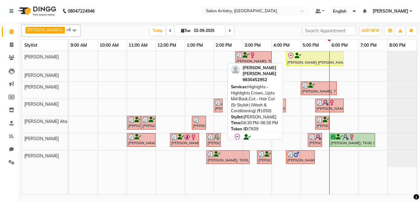
click at [312, 61] on div "[PERSON_NAME] [PERSON_NAME], TK09, 04:30 PM-06:30 PM, Highights - Highlights Cr…" at bounding box center [315, 58] width 57 height 13
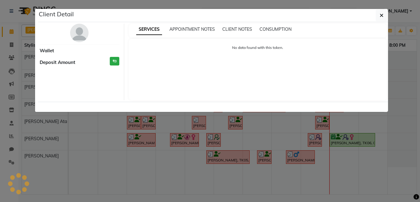
select select "8"
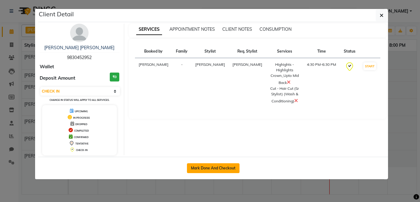
click at [213, 168] on button "Mark Done And Checkout" at bounding box center [213, 168] width 53 height 10
select select "service"
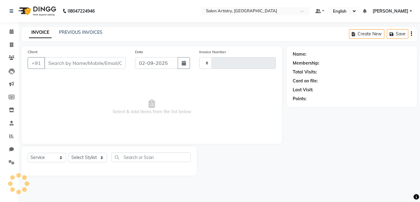
type input "2268"
select select "8285"
select select "79865"
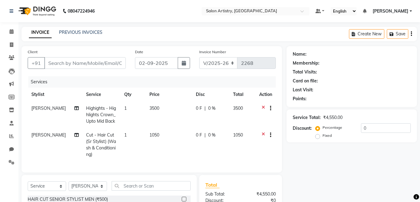
type input "9830452952"
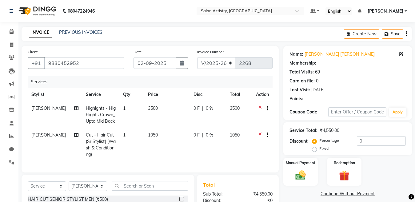
select select "1: Object"
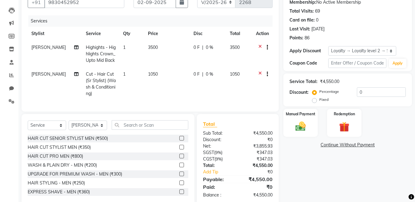
scroll to position [62, 0]
click at [211, 47] on span "0 %" at bounding box center [209, 47] width 7 height 6
select select "79861"
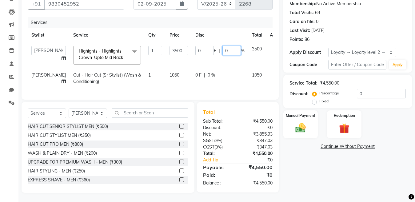
click at [222, 48] on input "0" at bounding box center [231, 51] width 18 height 10
type input "30"
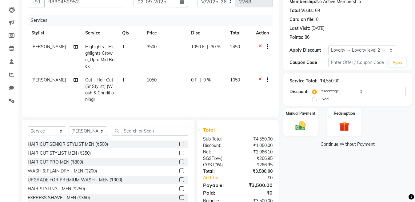
click at [206, 77] on div "0 F | 0 %" at bounding box center [207, 80] width 32 height 6
select select "79861"
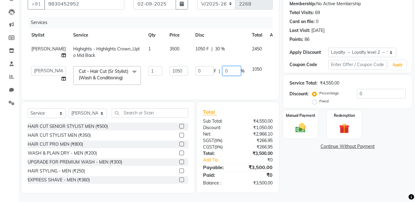
click at [222, 74] on input "0" at bounding box center [231, 71] width 18 height 10
type input "30"
click at [322, 176] on div "Name: Moumita Dey Roy Membership: No Active Membership Total Visits: 69 Card on…" at bounding box center [349, 90] width 133 height 206
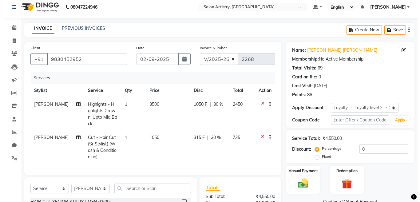
scroll to position [0, 0]
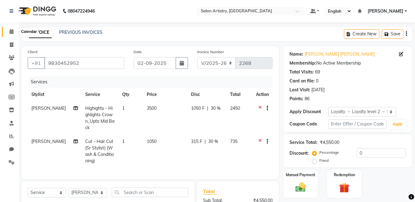
click at [10, 33] on icon at bounding box center [12, 31] width 4 height 5
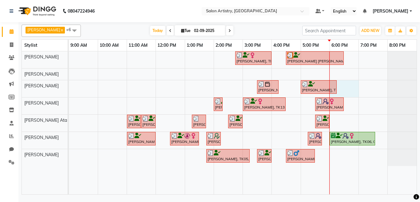
click at [348, 86] on div "Gaurika Jain, TK07, 02:45 PM-04:00 PM, Oil Massage - Bio Scalp Shots (Hair Fall…" at bounding box center [243, 122] width 348 height 143
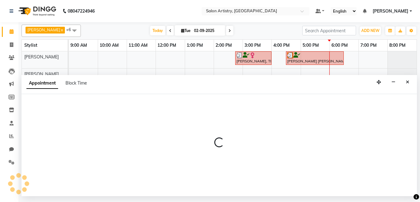
select select "79862"
select select "1080"
select select "tentative"
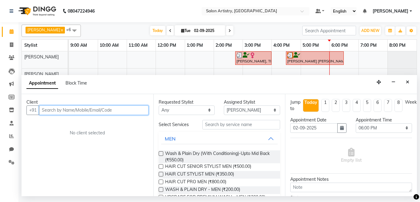
click at [67, 111] on input "text" at bounding box center [94, 111] width 110 height 10
type input "9831032786"
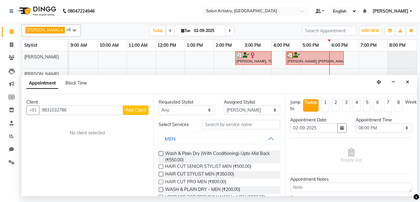
click at [128, 112] on span "Add Client" at bounding box center [136, 110] width 21 height 6
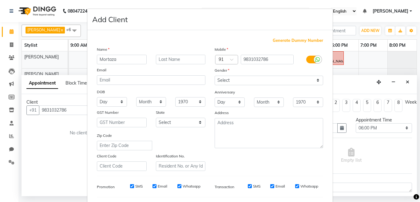
type input "Mortaza"
type input "Mogul"
click at [228, 82] on select "Select Male Female Other Prefer Not To Say" at bounding box center [269, 81] width 109 height 10
select select "male"
click at [215, 76] on select "Select Male Female Other Prefer Not To Say" at bounding box center [269, 81] width 109 height 10
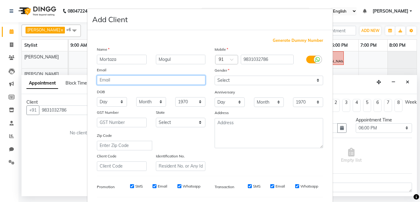
click at [116, 80] on input "email" at bounding box center [151, 80] width 109 height 10
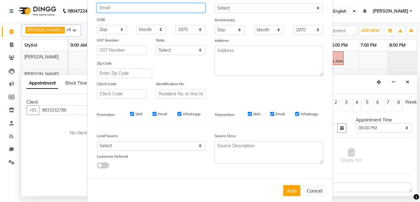
scroll to position [82, 0]
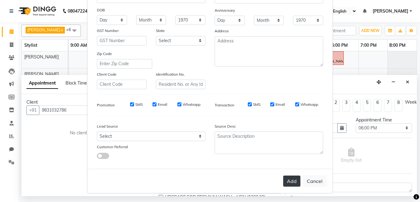
click at [291, 182] on button "Add" at bounding box center [291, 181] width 17 height 11
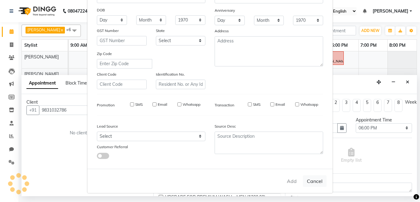
select select
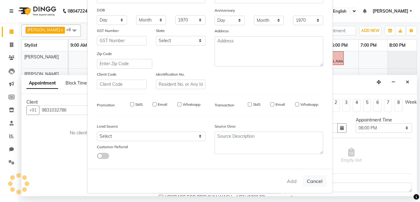
select select
checkbox input "false"
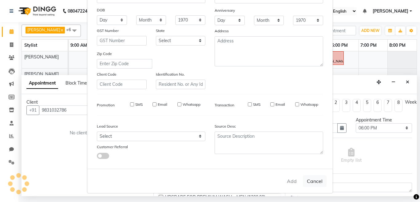
checkbox input "false"
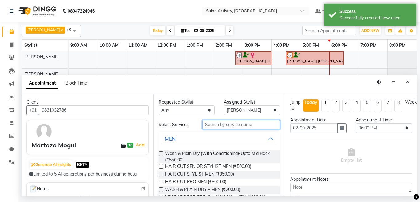
click at [226, 127] on input "text" at bounding box center [241, 125] width 78 height 10
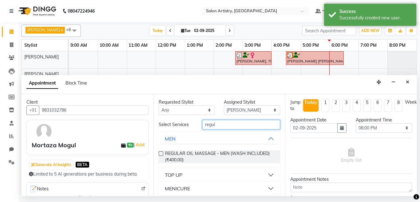
scroll to position [18, 0]
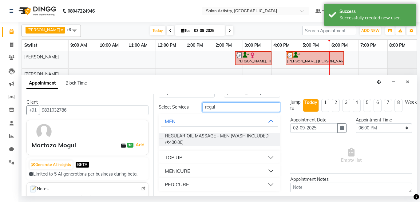
type input "regul"
click at [193, 185] on button "PEDICURE" at bounding box center [219, 184] width 117 height 11
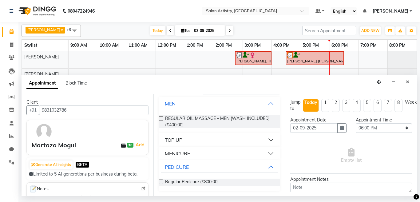
click at [161, 183] on label at bounding box center [161, 182] width 5 height 5
click at [161, 183] on input "checkbox" at bounding box center [161, 183] width 4 height 4
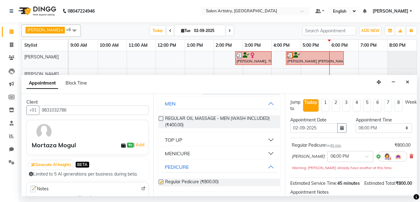
checkbox input "false"
click at [346, 158] on div at bounding box center [351, 156] width 46 height 6
click at [328, 179] on div "06:45 PM" at bounding box center [351, 179] width 46 height 11
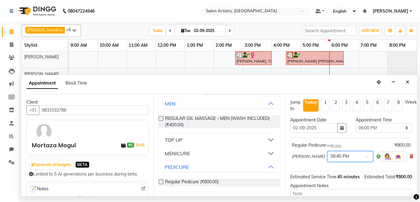
scroll to position [62, 0]
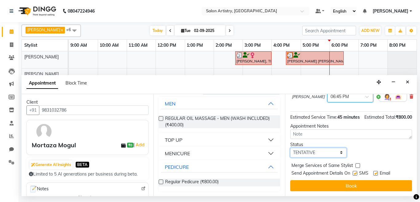
click at [310, 158] on select "Select TENTATIVE CONFIRM CHECK-IN UPCOMING" at bounding box center [318, 153] width 56 height 10
select select "check-in"
click at [290, 152] on select "Select TENTATIVE CONFIRM CHECK-IN UPCOMING" at bounding box center [318, 153] width 56 height 10
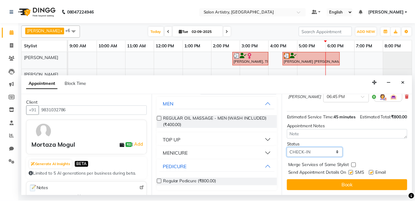
scroll to position [71, 0]
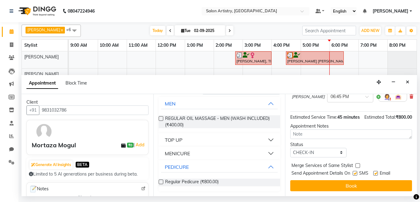
click at [312, 180] on button "Book" at bounding box center [351, 185] width 122 height 11
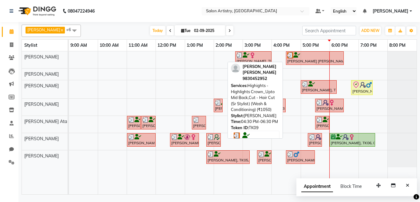
click at [310, 61] on div "[PERSON_NAME] [PERSON_NAME], TK09, 04:30 PM-06:30 PM, Highights - Highlights Cr…" at bounding box center [315, 58] width 57 height 12
select select "3"
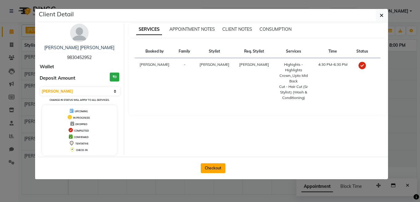
click at [207, 169] on button "Checkout" at bounding box center [213, 168] width 25 height 10
select select "8285"
select select "service"
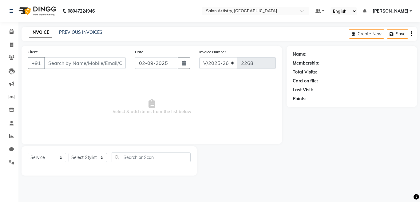
select select "79865"
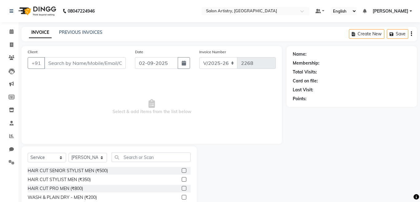
type input "9830452952"
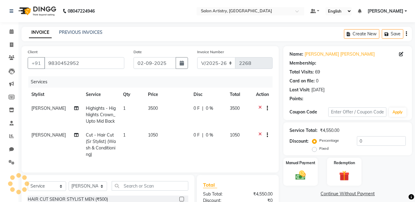
select select "1: Object"
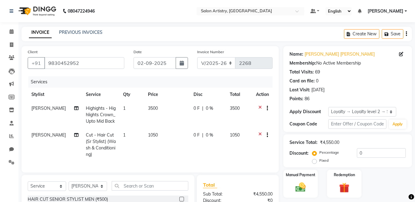
click at [211, 108] on span "0 %" at bounding box center [209, 108] width 7 height 6
select select "79861"
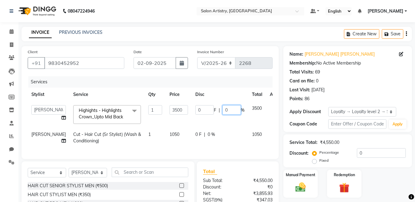
click at [222, 110] on input "0" at bounding box center [231, 110] width 18 height 10
type input "30"
click at [201, 133] on div "0 F | 0 %" at bounding box center [219, 134] width 49 height 6
select select "79861"
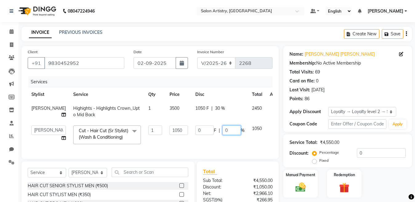
click at [222, 135] on input "0" at bounding box center [231, 131] width 18 height 10
type input "30"
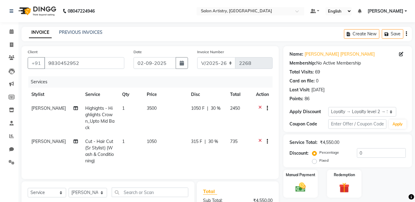
click at [248, 34] on div "INVOICE PREVIOUS INVOICES Create New Save" at bounding box center [217, 34] width 390 height 14
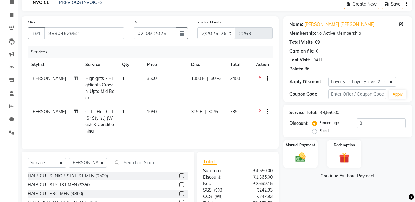
scroll to position [78, 0]
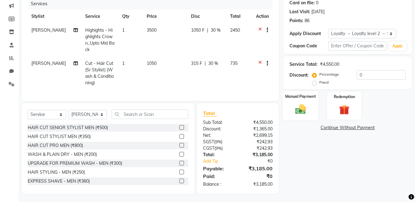
click at [300, 111] on img at bounding box center [300, 109] width 17 height 12
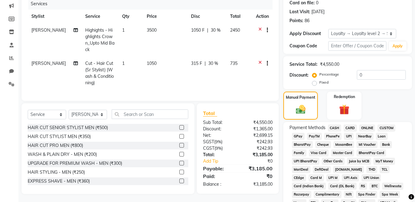
click at [350, 128] on span "CARD" at bounding box center [350, 128] width 13 height 7
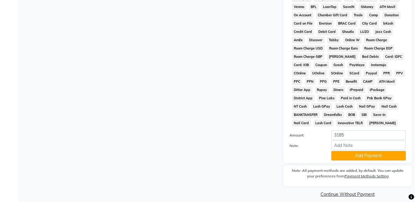
scroll to position [280, 0]
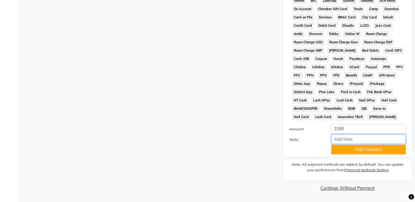
click at [342, 138] on input "Note:" at bounding box center [368, 139] width 74 height 10
type input "0817"
click at [341, 153] on button "Add Payment" at bounding box center [368, 150] width 74 height 10
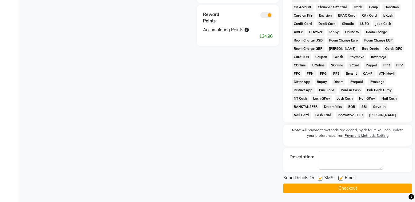
scroll to position [282, 0]
click at [329, 187] on button "Checkout" at bounding box center [347, 188] width 129 height 10
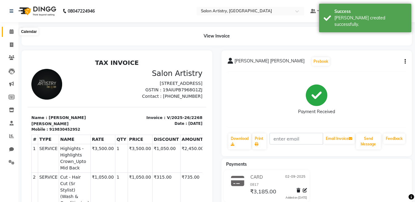
click at [10, 30] on icon at bounding box center [12, 31] width 4 height 5
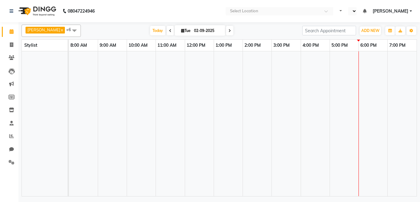
select select "en"
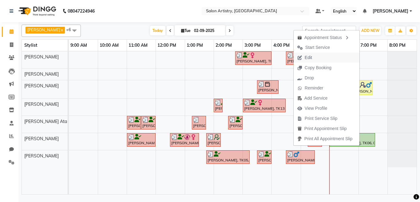
click at [305, 58] on span "Edit" at bounding box center [308, 57] width 7 height 6
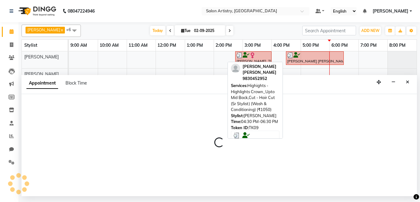
select select "tentative"
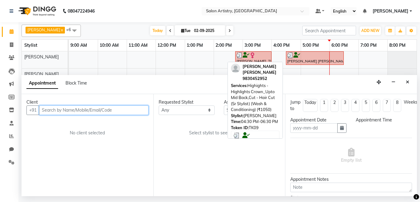
type input "02-09-2025"
select select "check-in"
select select "1125"
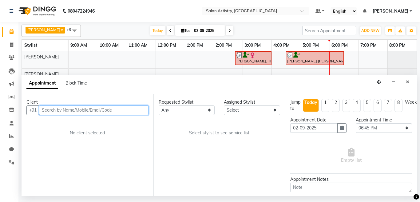
select select "79862"
select select "4168"
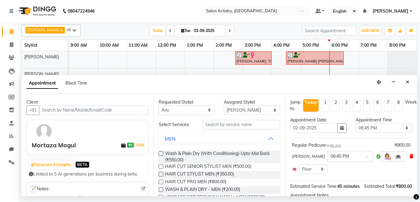
click at [410, 155] on icon at bounding box center [412, 156] width 4 height 4
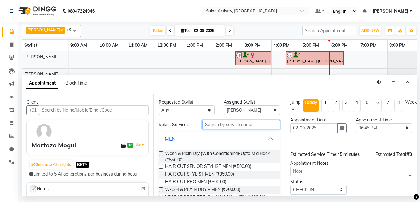
click at [221, 123] on input "text" at bounding box center [241, 125] width 78 height 10
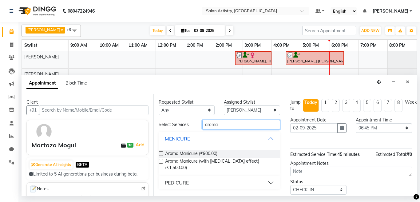
type input "aroma"
click at [192, 178] on button "PEDICURE" at bounding box center [219, 182] width 117 height 11
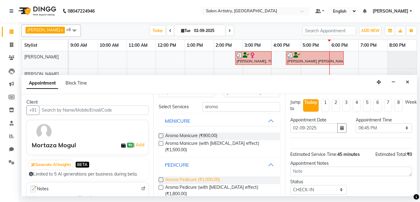
scroll to position [26, 0]
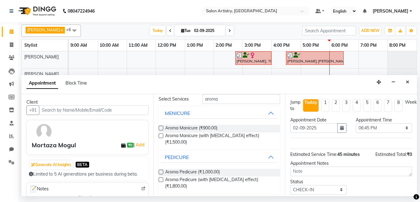
click at [161, 172] on label at bounding box center [161, 172] width 5 height 5
click at [161, 172] on input "checkbox" at bounding box center [161, 173] width 4 height 4
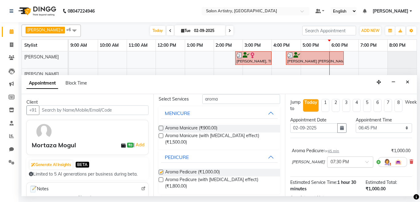
checkbox input "false"
click at [331, 161] on input "text" at bounding box center [344, 161] width 27 height 6
click at [328, 174] on div "06:45 PM" at bounding box center [351, 175] width 46 height 11
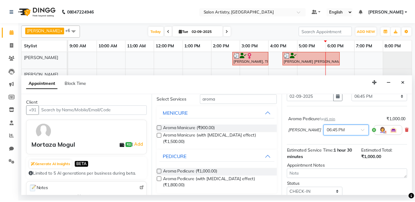
scroll to position [59, 0]
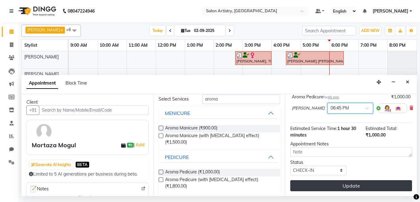
click at [330, 180] on button "Update" at bounding box center [351, 185] width 122 height 11
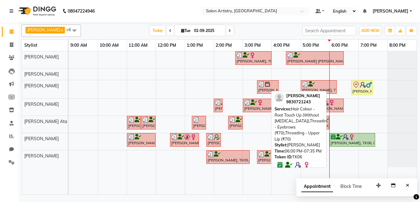
click at [346, 141] on div "[PERSON_NAME], TK06, 06:00 PM-07:35 PM, Hair Colour - Root Touch Up (Without [M…" at bounding box center [352, 140] width 44 height 12
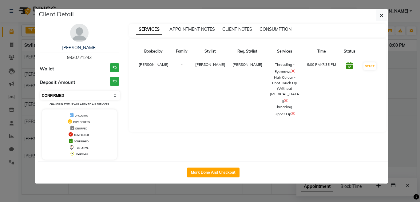
click at [50, 96] on select "Select IN SERVICE CONFIRMED TENTATIVE CHECK IN MARK DONE DROPPED UPCOMING" at bounding box center [80, 95] width 80 height 9
select select "8"
click at [40, 91] on select "Select IN SERVICE CONFIRMED TENTATIVE CHECK IN MARK DONE DROPPED UPCOMING" at bounding box center [80, 95] width 80 height 9
click at [380, 16] on icon "button" at bounding box center [382, 15] width 4 height 5
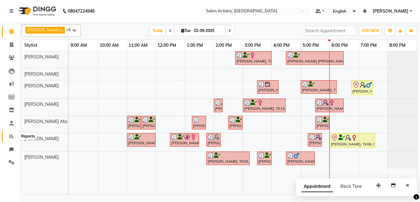
click at [13, 136] on icon at bounding box center [11, 136] width 5 height 5
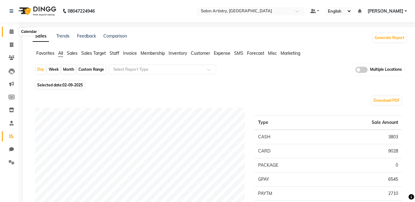
click at [12, 32] on icon at bounding box center [12, 31] width 4 height 5
